Goal: Information Seeking & Learning: Learn about a topic

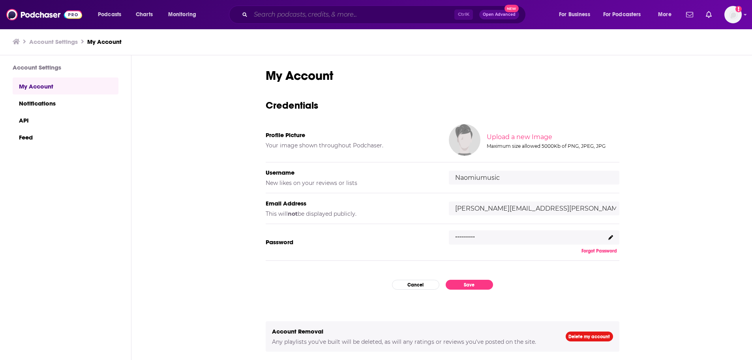
click at [315, 9] on input "Search podcasts, credits, & more..." at bounding box center [353, 14] width 204 height 13
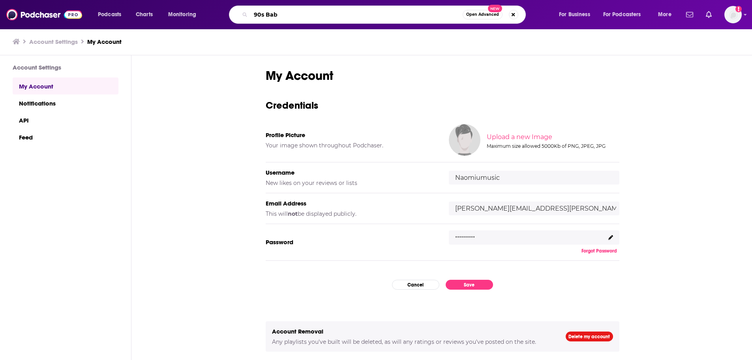
type input "90s Baby"
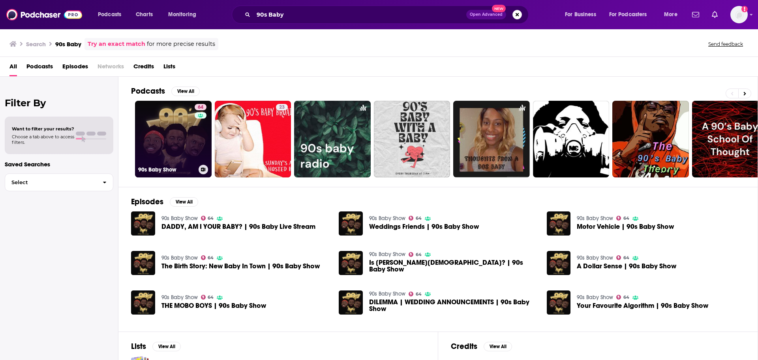
click at [160, 161] on link "64 90s Baby Show" at bounding box center [173, 139] width 77 height 77
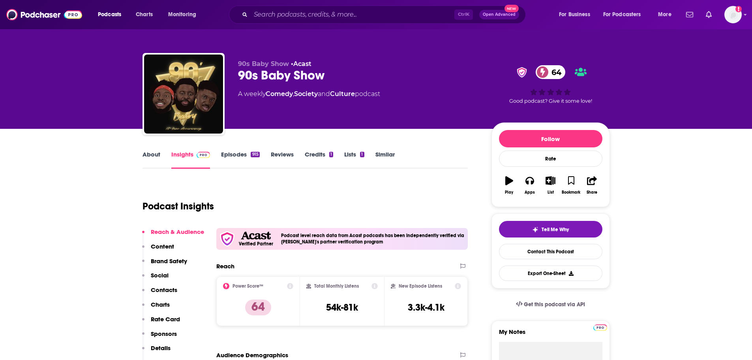
click at [150, 153] on link "About" at bounding box center [152, 159] width 18 height 18
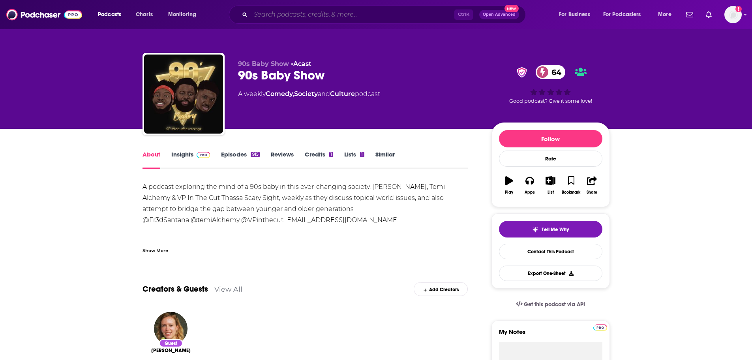
click at [304, 17] on input "Search podcasts, credits, & more..." at bounding box center [353, 14] width 204 height 13
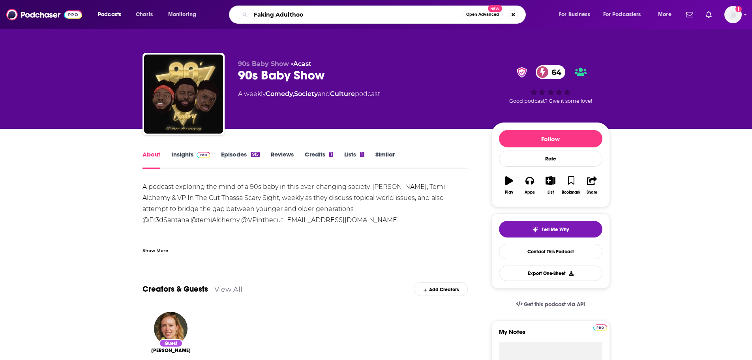
type input "Faking Adulthood"
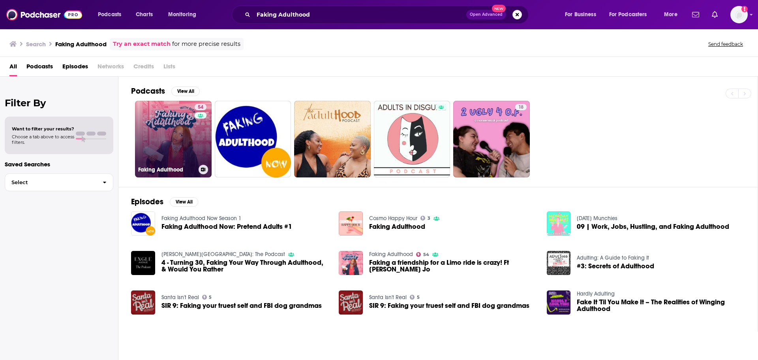
click at [162, 127] on link "54 Faking Adulthood" at bounding box center [173, 139] width 77 height 77
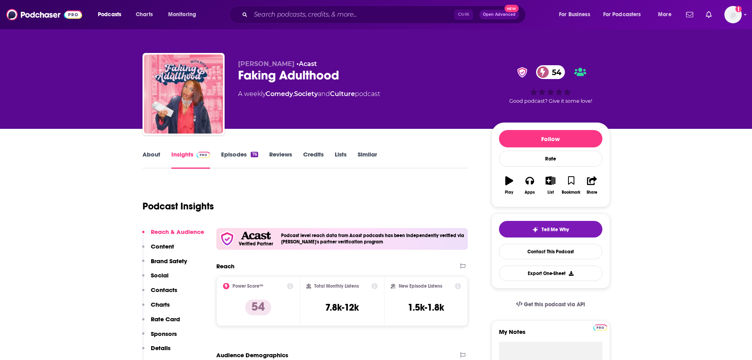
click at [235, 152] on link "Episodes 76" at bounding box center [239, 159] width 37 height 18
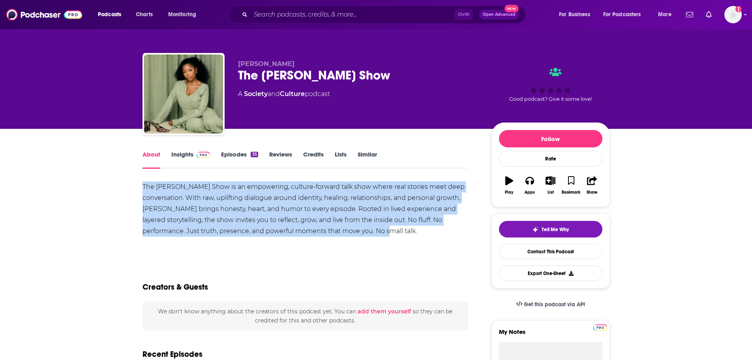
drag, startPoint x: 143, startPoint y: 186, endPoint x: 376, endPoint y: 233, distance: 237.5
click at [376, 233] on div "The Wunmi Bello Show is an empowering, culture-forward talk show where real sto…" at bounding box center [306, 208] width 326 height 55
copy div "The Wunmi Bello Show is an empowering, culture-forward talk show where real sto…"
